Goal: Transaction & Acquisition: Purchase product/service

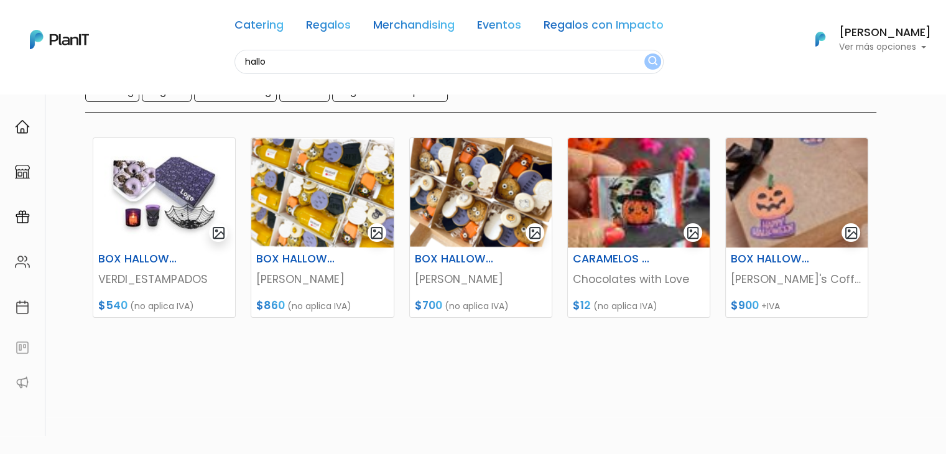
scroll to position [117, 0]
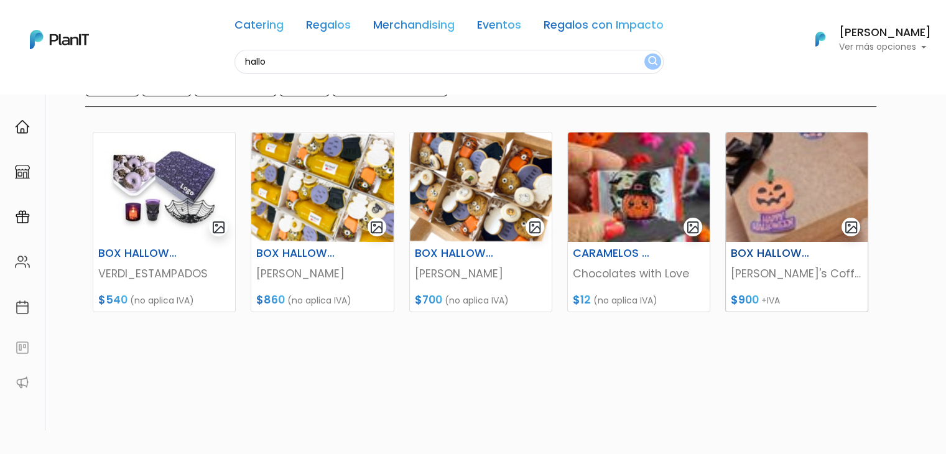
click at [785, 173] on img at bounding box center [796, 186] width 142 height 109
